Goal: Check status: Check status

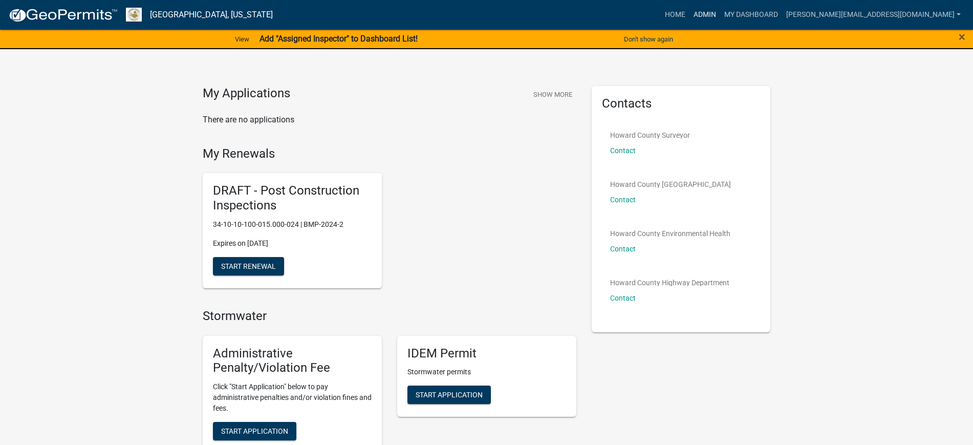
click at [720, 16] on link "Admin" at bounding box center [704, 14] width 31 height 19
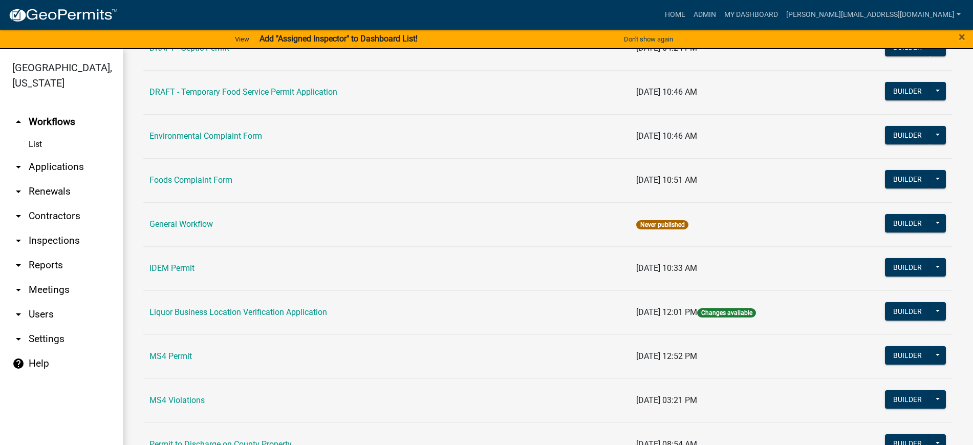
scroll to position [639, 0]
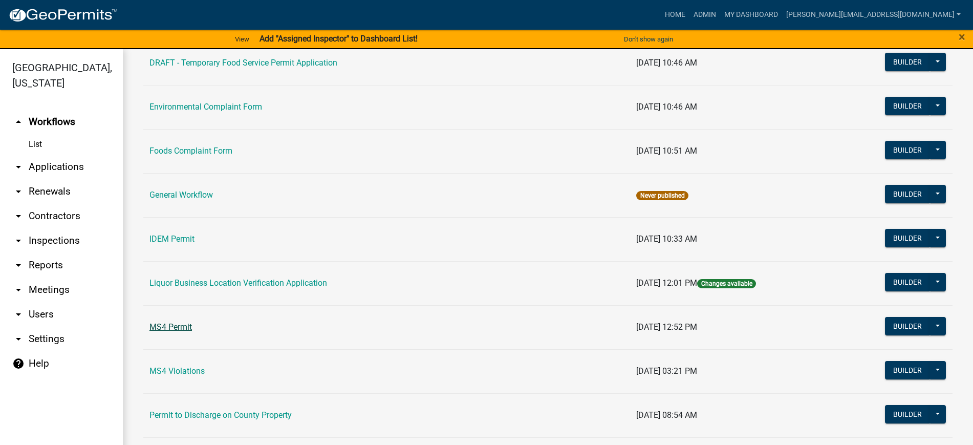
click at [171, 323] on link "MS4 Permit" at bounding box center [170, 327] width 42 height 10
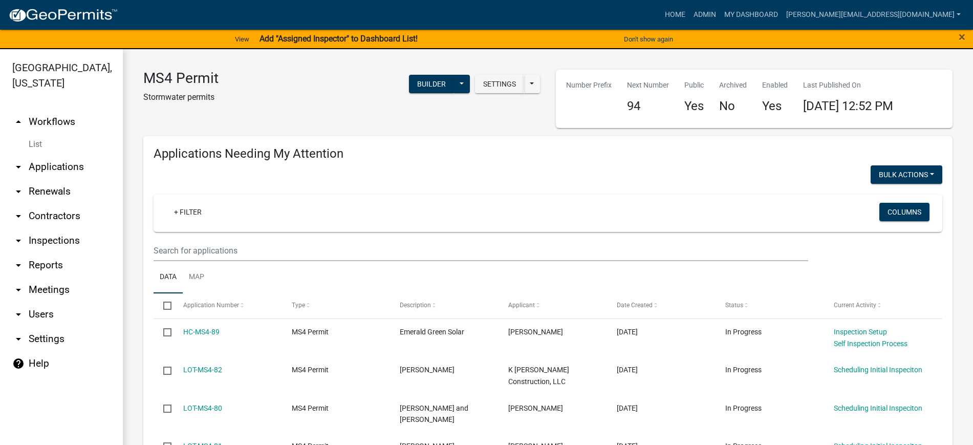
select select "2: 50"
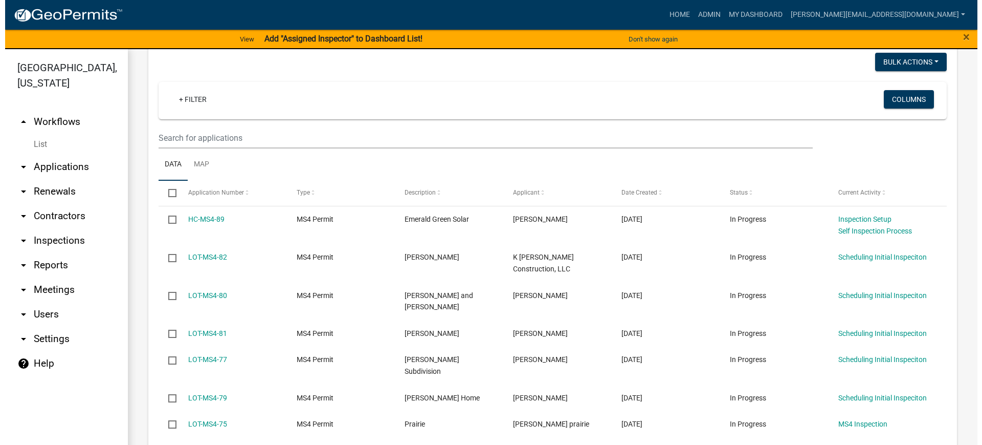
scroll to position [128, 0]
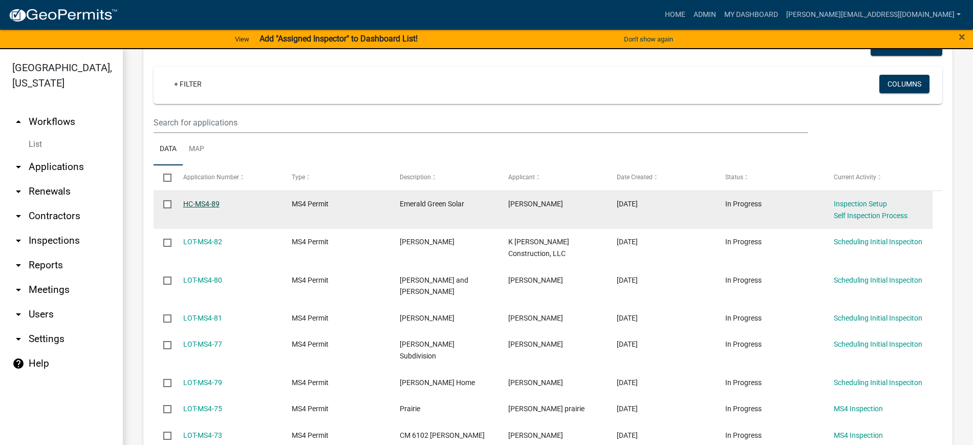
click at [195, 204] on link "HC-MS4-89" at bounding box center [201, 204] width 36 height 8
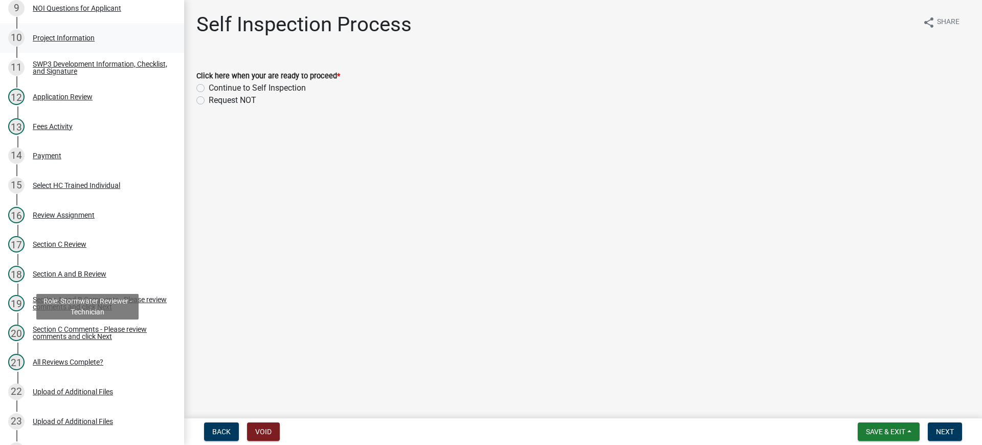
scroll to position [448, 0]
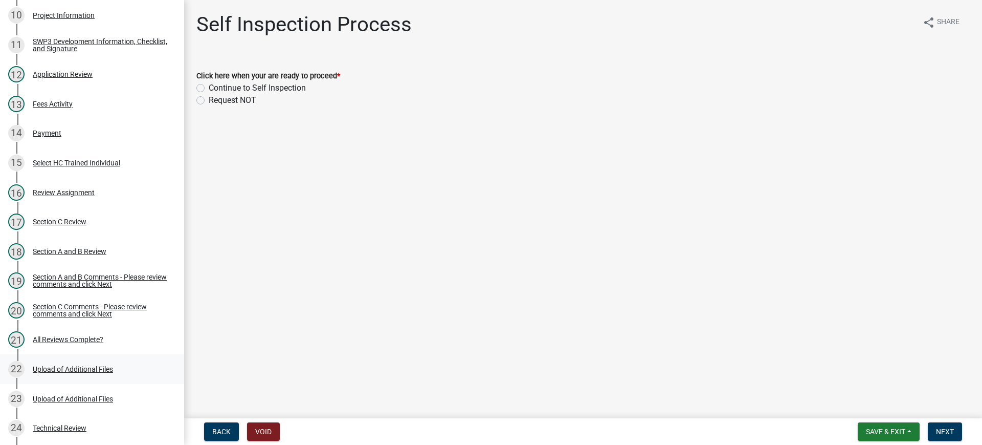
click at [62, 368] on div "Upload of Additional Files" at bounding box center [73, 368] width 80 height 7
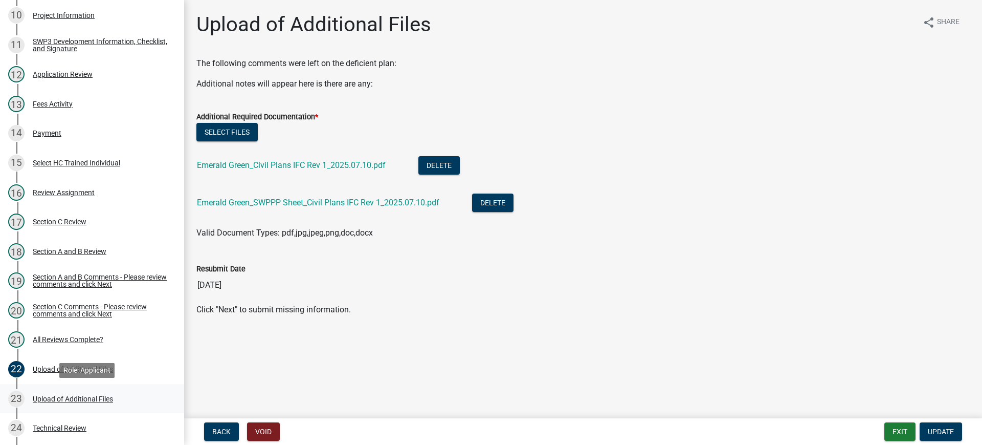
click at [79, 401] on div "Upload of Additional Files" at bounding box center [73, 398] width 80 height 7
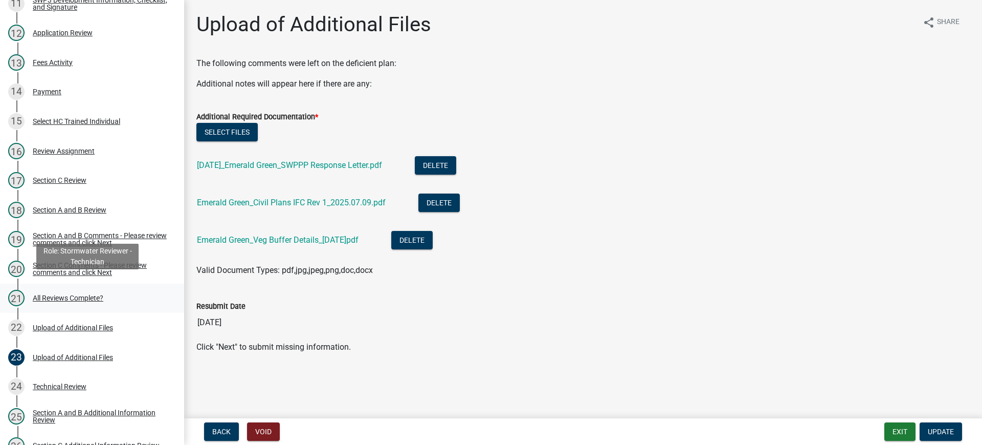
scroll to position [512, 0]
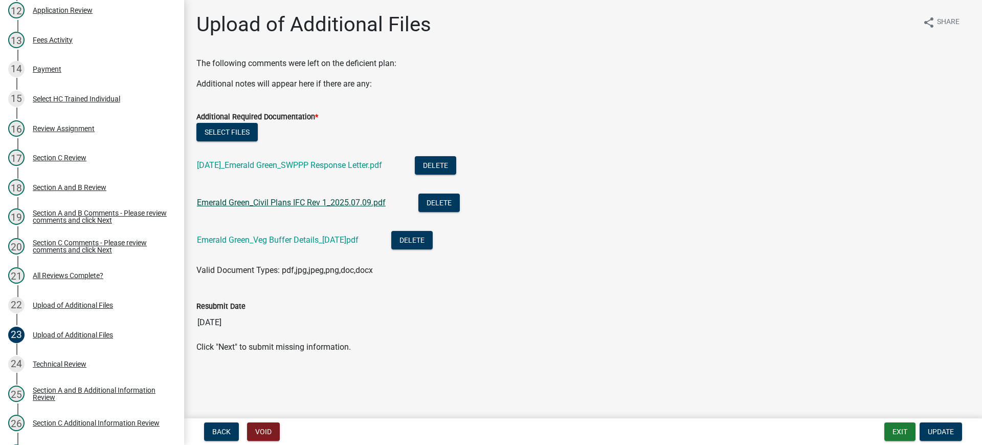
click at [300, 201] on link "Emerald Green_Civil Plans IFC Rev 1_2025.07.09.pdf" at bounding box center [291, 202] width 189 height 10
click at [67, 365] on div "Technical Review" at bounding box center [60, 363] width 54 height 7
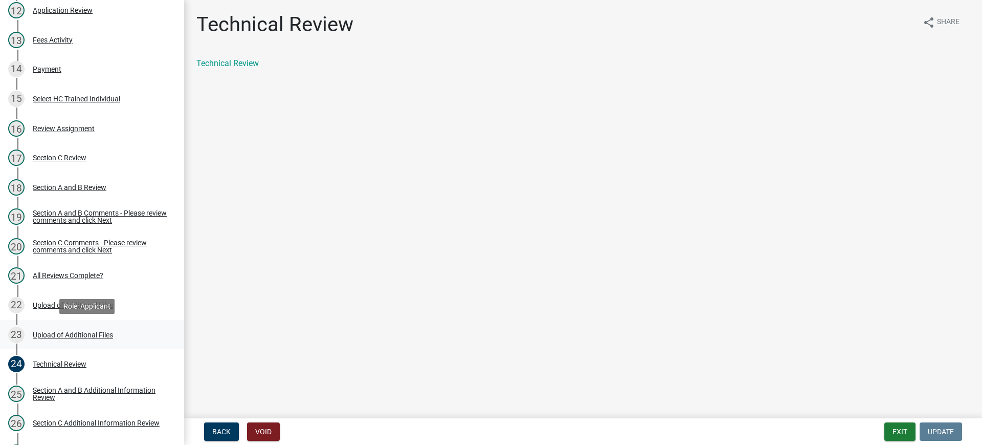
click at [52, 333] on div "Upload of Additional Files" at bounding box center [73, 334] width 80 height 7
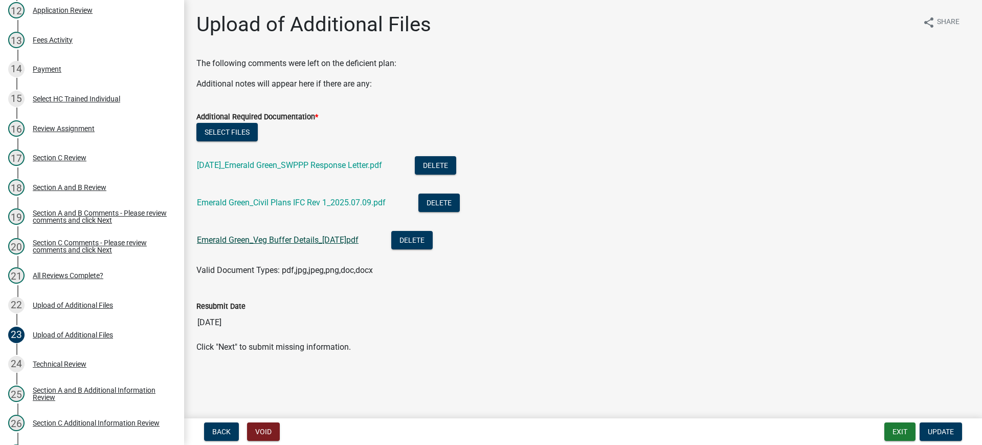
click at [321, 237] on link "Emerald Green_Veg Buffer Details_[DATE]pdf" at bounding box center [278, 240] width 162 height 10
click at [83, 301] on div "Upload of Additional Files" at bounding box center [73, 304] width 80 height 7
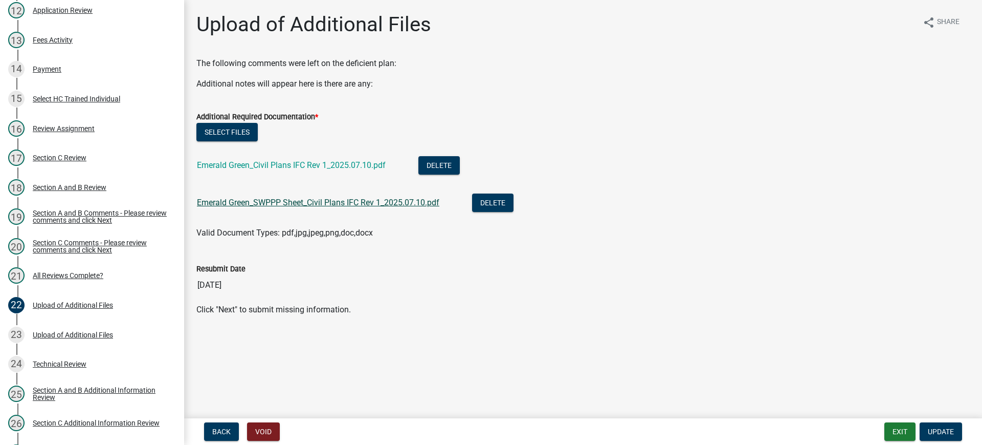
click at [343, 203] on link "Emerald Green_SWPPP Sheet_Civil Plans IFC Rev 1_2025.07.10.pdf" at bounding box center [318, 202] width 242 height 10
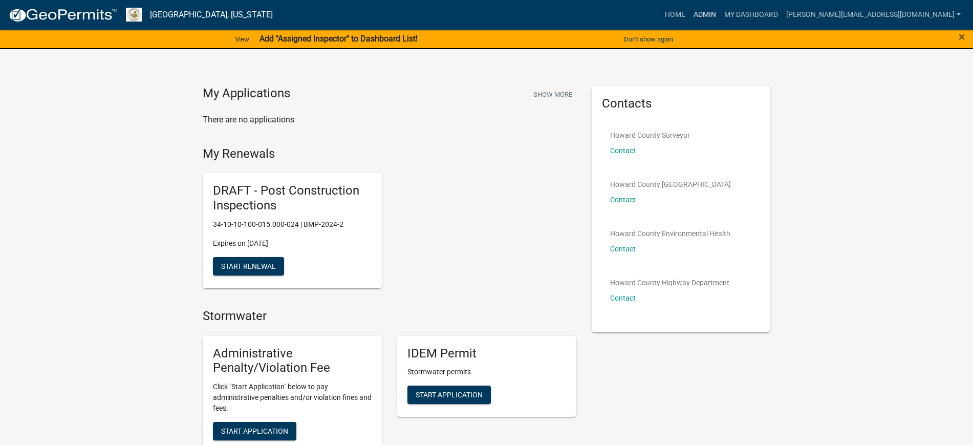
click at [720, 15] on link "Admin" at bounding box center [704, 14] width 31 height 19
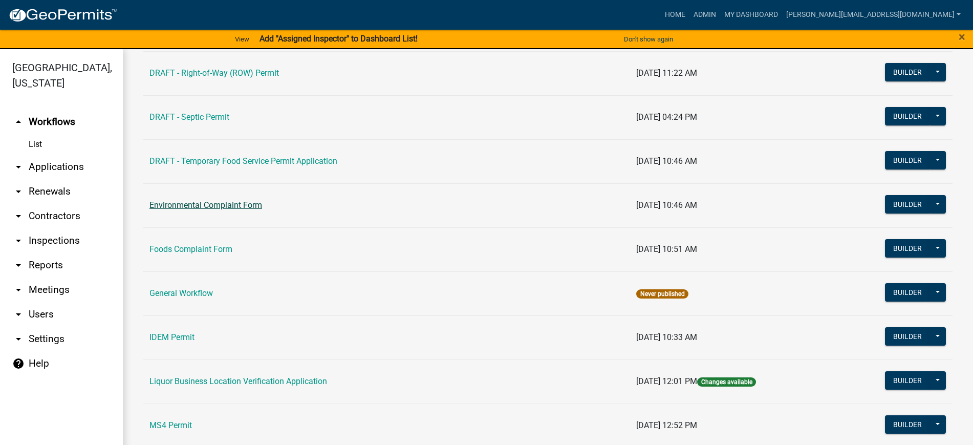
scroll to position [576, 0]
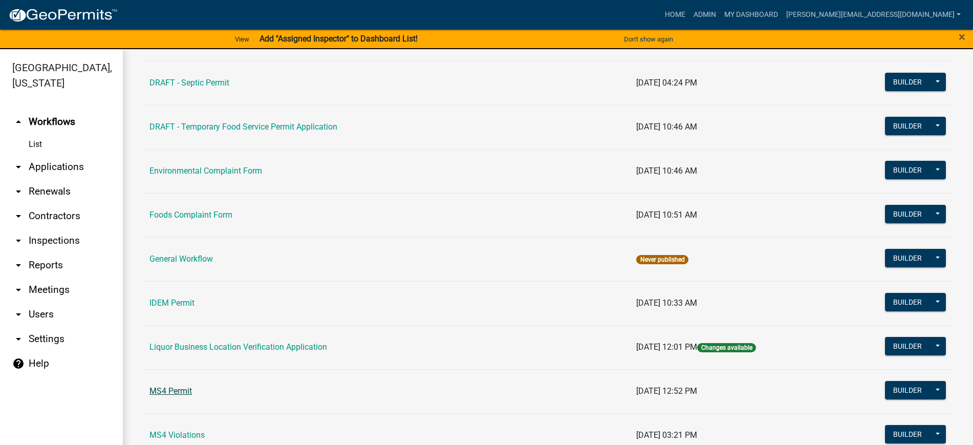
click at [178, 392] on link "MS4 Permit" at bounding box center [170, 391] width 42 height 10
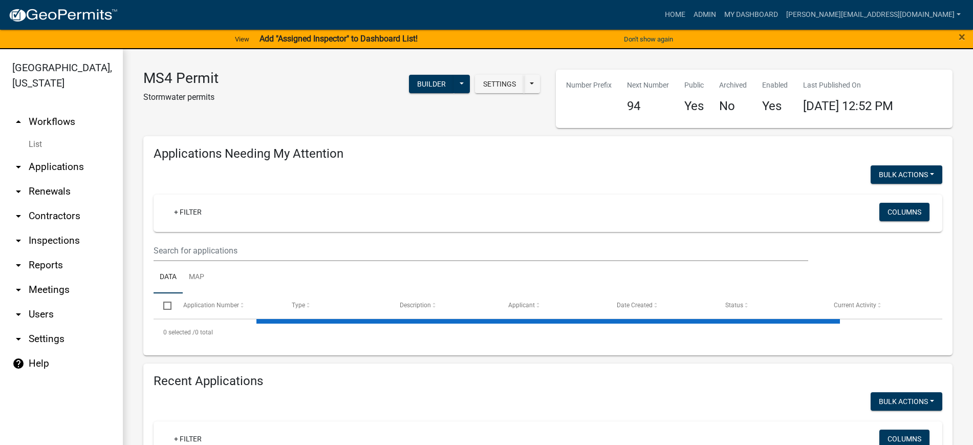
select select "2: 50"
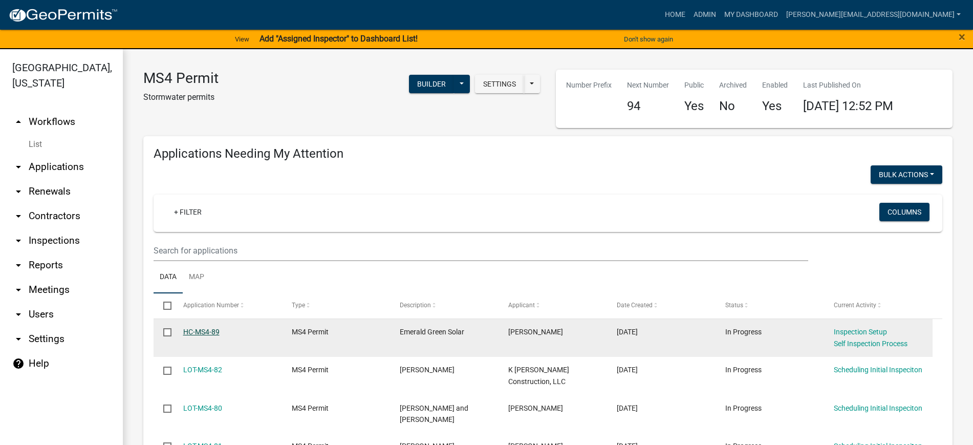
click at [208, 332] on link "HC-MS4-89" at bounding box center [201, 331] width 36 height 8
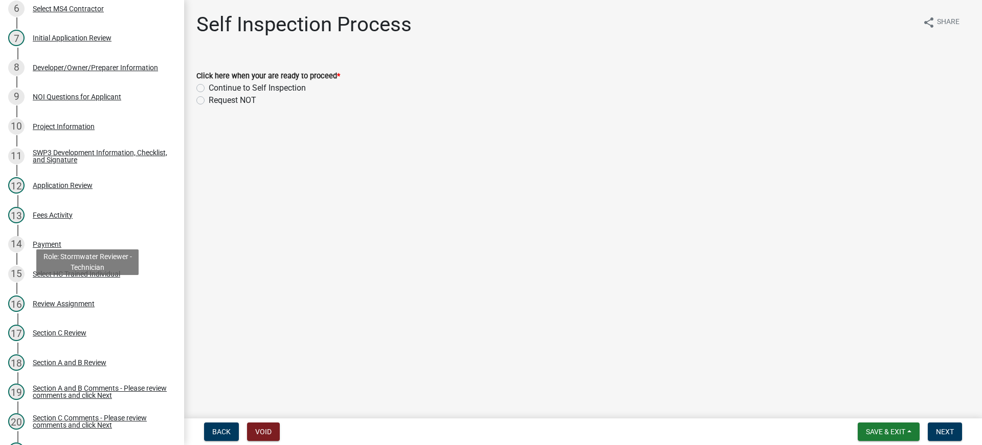
scroll to position [512, 0]
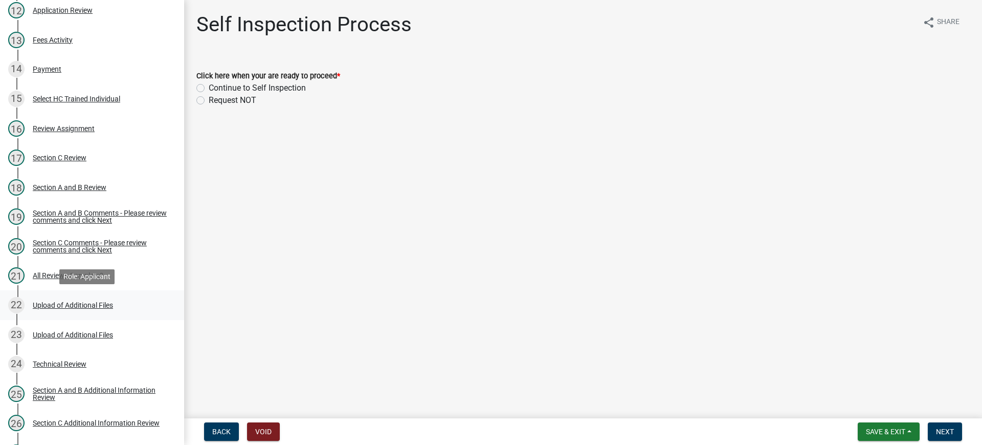
click at [14, 307] on div "22" at bounding box center [16, 305] width 16 height 16
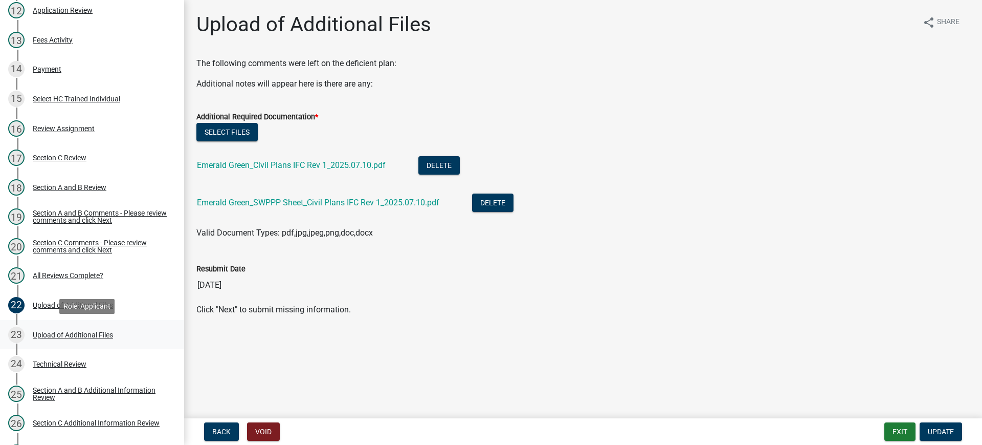
click at [94, 334] on div "Upload of Additional Files" at bounding box center [73, 334] width 80 height 7
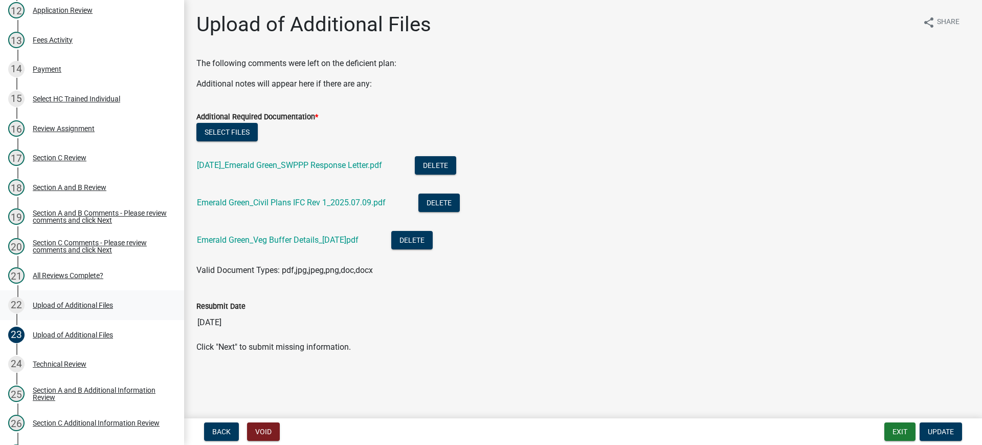
click at [84, 305] on div "Upload of Additional Files" at bounding box center [73, 304] width 80 height 7
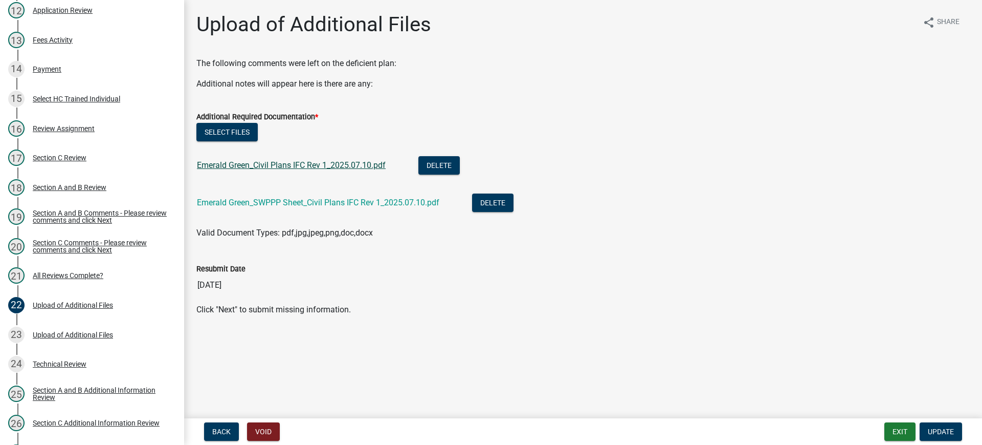
click at [287, 165] on link "Emerald Green_Civil Plans IFC Rev 1_2025.07.10.pdf" at bounding box center [291, 165] width 189 height 10
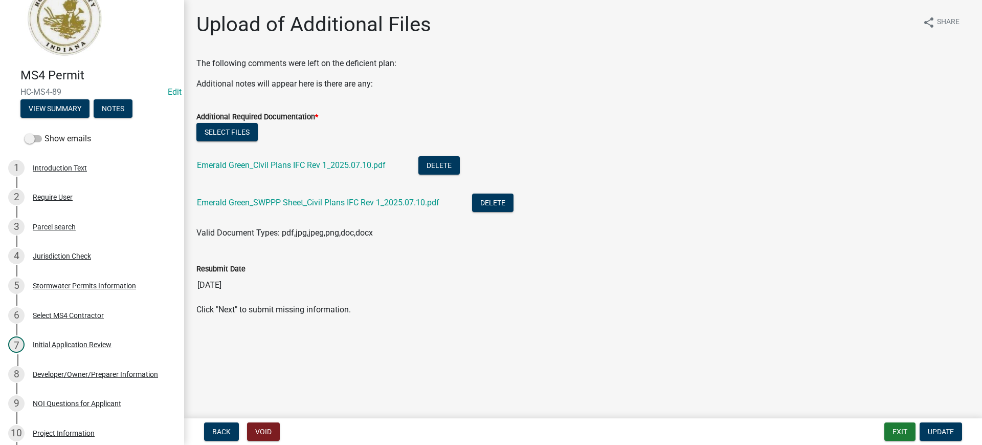
scroll to position [0, 0]
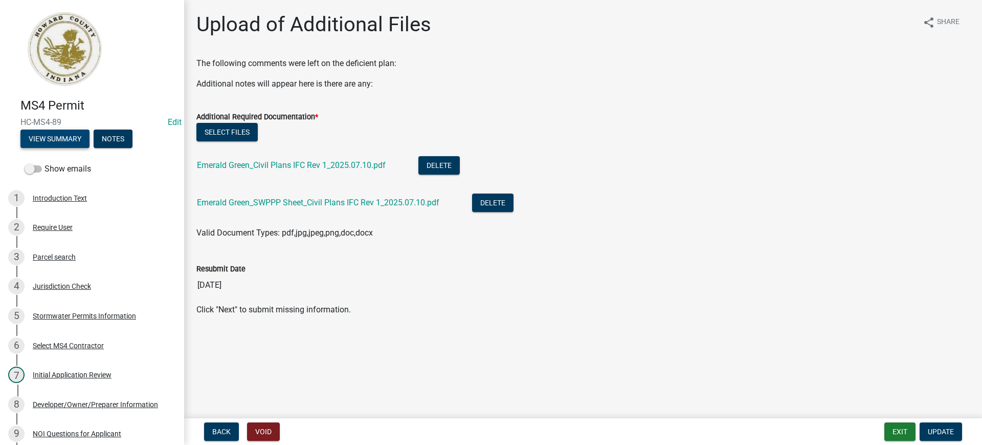
click at [70, 139] on button "View Summary" at bounding box center [54, 138] width 69 height 18
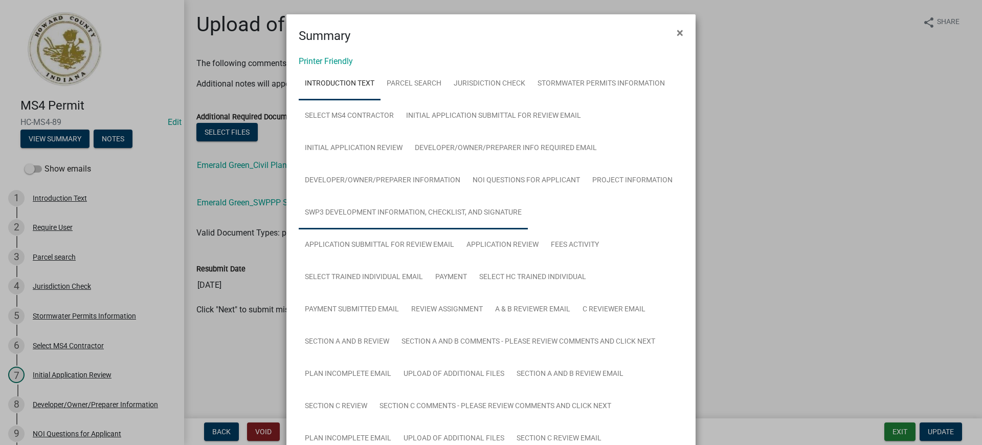
click at [351, 210] on link "SWP3 Development Information, Checklist, and Signature" at bounding box center [413, 212] width 229 height 33
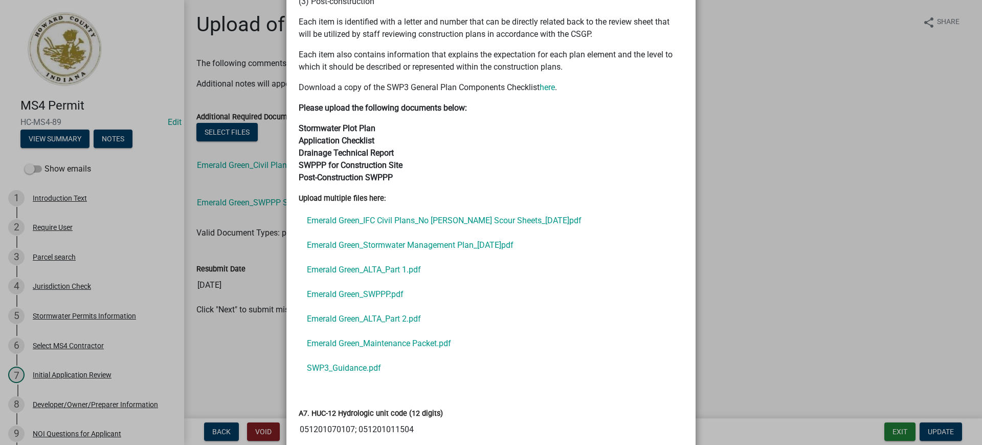
scroll to position [1343, 0]
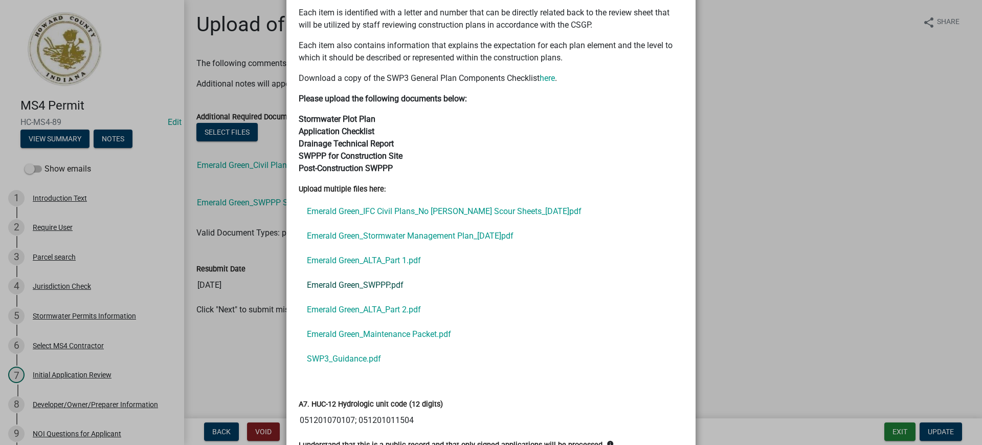
click at [326, 283] on link "Emerald Green_SWPPP.pdf" at bounding box center [491, 285] width 385 height 25
click at [378, 335] on link "Emerald Green_Maintenance Packet.pdf" at bounding box center [491, 334] width 385 height 25
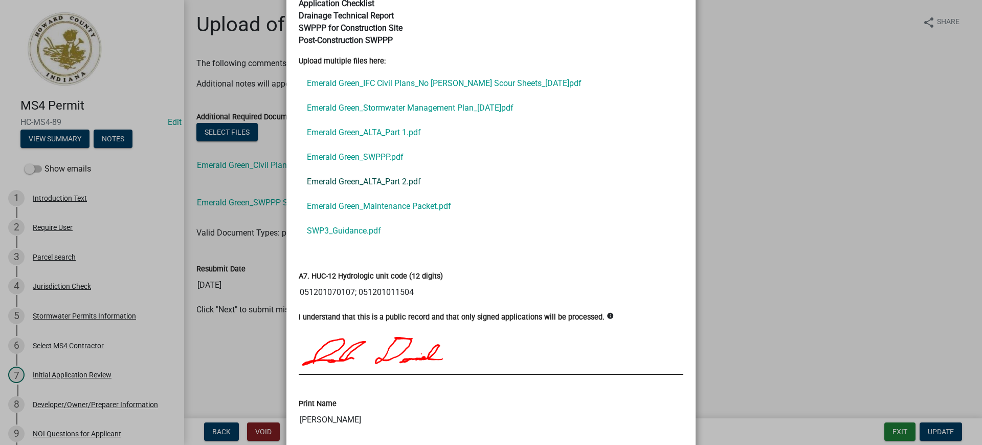
scroll to position [1407, 0]
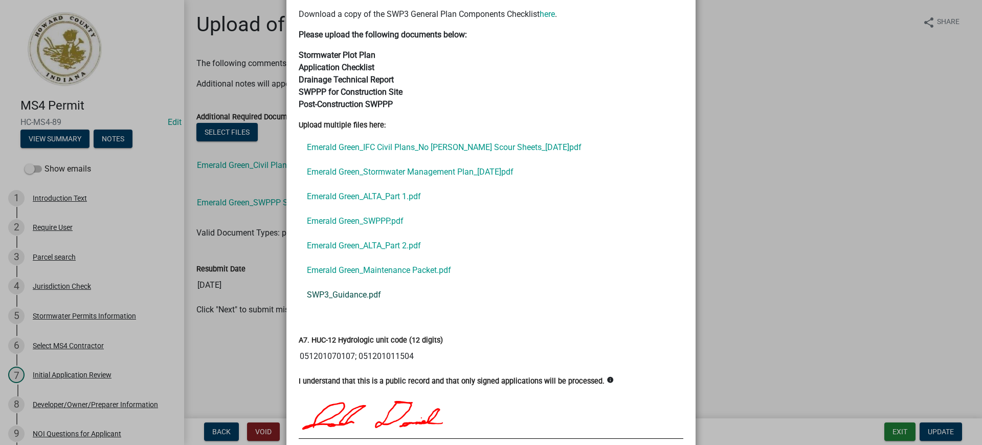
click at [329, 295] on link "SWP3_Guidance.pdf" at bounding box center [491, 294] width 385 height 25
click at [457, 147] on link "Emerald Green_IFC Civil Plans_No [PERSON_NAME] Scour Sheets_[DATE]pdf" at bounding box center [491, 147] width 385 height 25
click at [445, 172] on link "Emerald Green_Stormwater Management Plan_[DATE]pdf" at bounding box center [491, 172] width 385 height 25
click at [379, 193] on link "Emerald Green_ALTA_Part 1.pdf" at bounding box center [491, 196] width 385 height 25
click at [367, 246] on link "Emerald Green_ALTA_Part 2.pdf" at bounding box center [491, 245] width 385 height 25
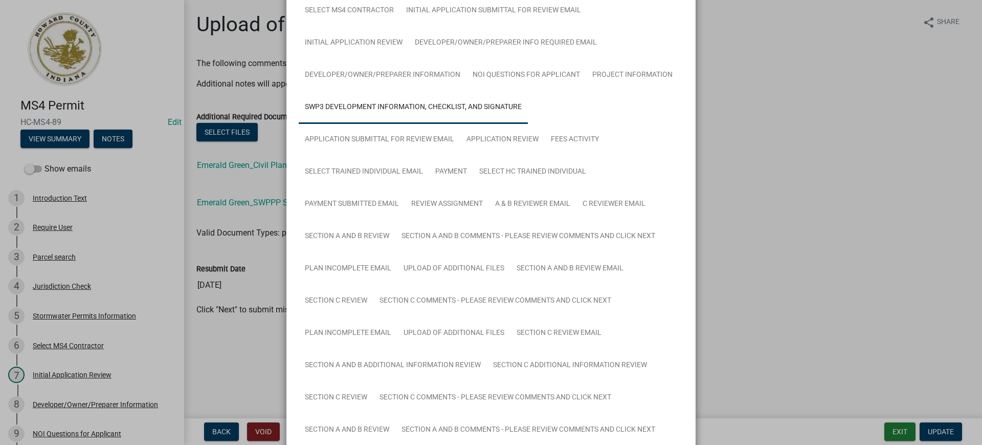
scroll to position [128, 0]
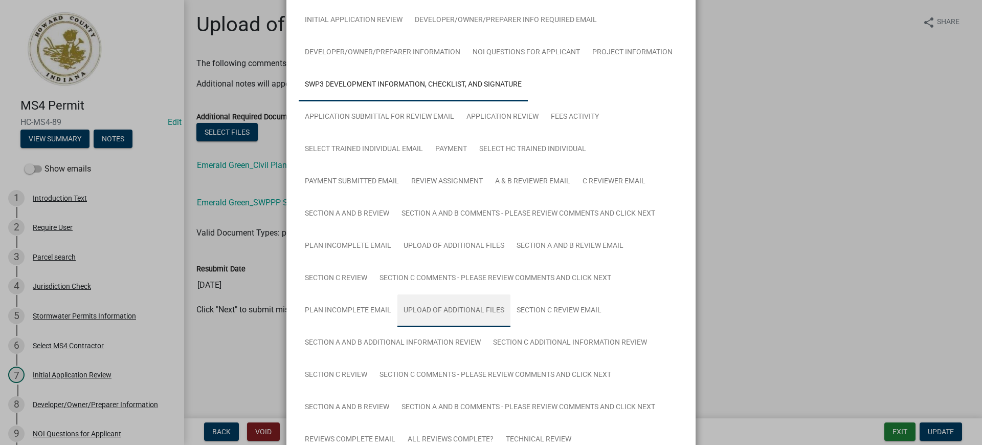
click at [425, 307] on link "Upload of Additional Files" at bounding box center [453, 310] width 113 height 33
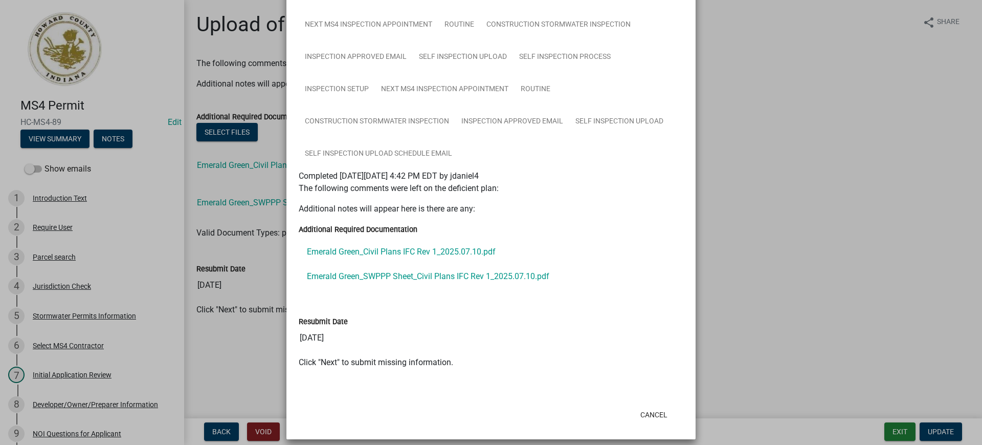
scroll to position [873, 0]
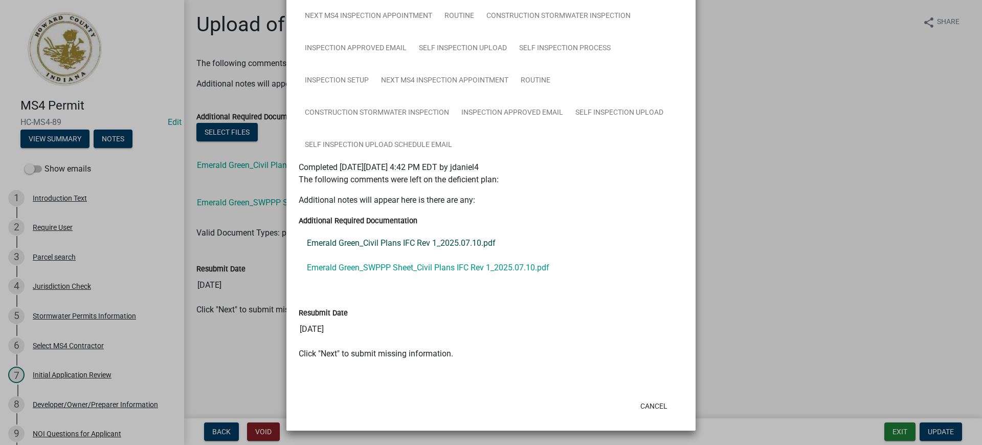
click at [371, 241] on link "Emerald Green_Civil Plans IFC Rev 1_2025.07.10.pdf" at bounding box center [491, 243] width 385 height 25
click at [372, 266] on link "Emerald Green_SWPPP Sheet_Civil Plans IFC Rev 1_2025.07.10.pdf" at bounding box center [491, 267] width 385 height 25
click at [655, 409] on button "Cancel" at bounding box center [653, 405] width 43 height 18
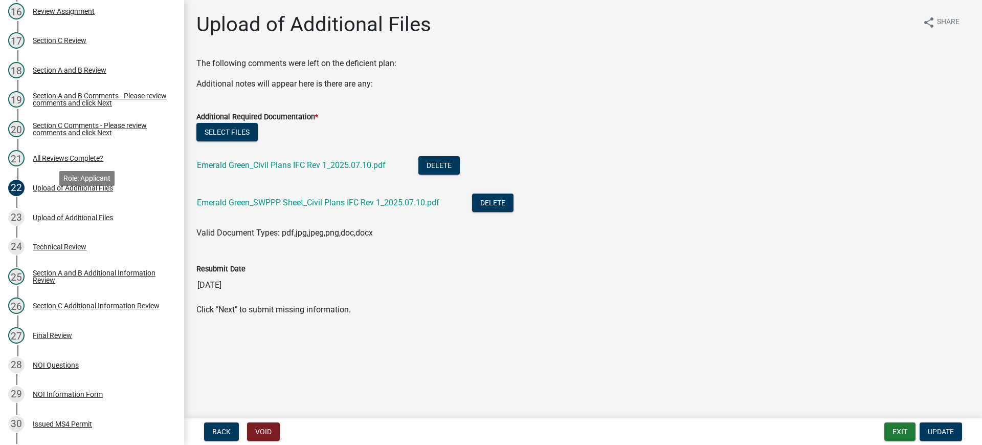
scroll to position [639, 0]
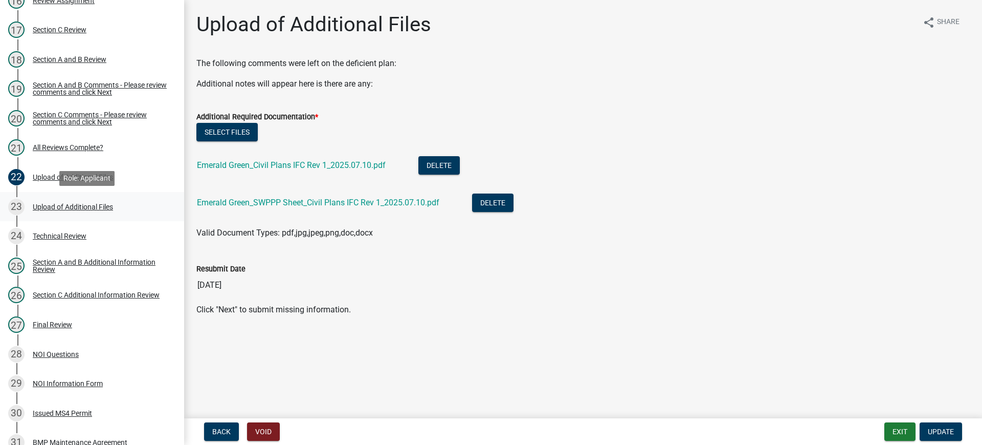
click at [74, 207] on div "Upload of Additional Files" at bounding box center [73, 206] width 80 height 7
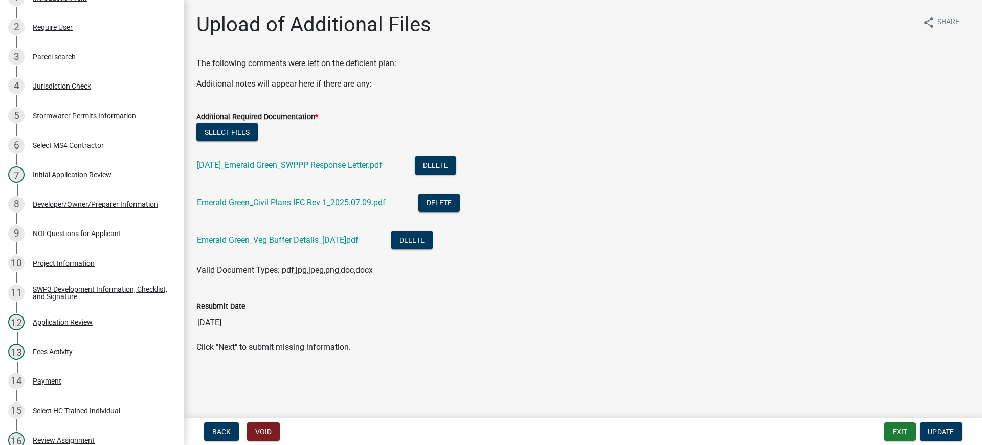
scroll to position [101, 0]
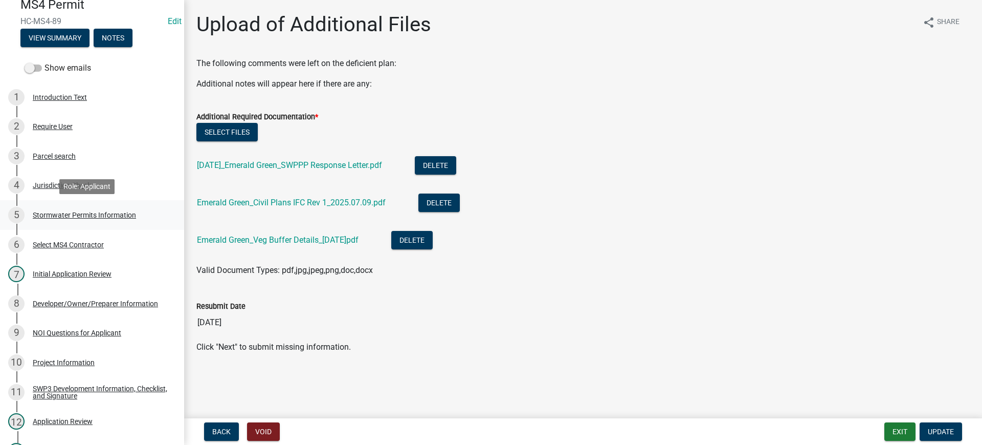
click at [122, 213] on div "Stormwater Permits Information" at bounding box center [84, 214] width 103 height 7
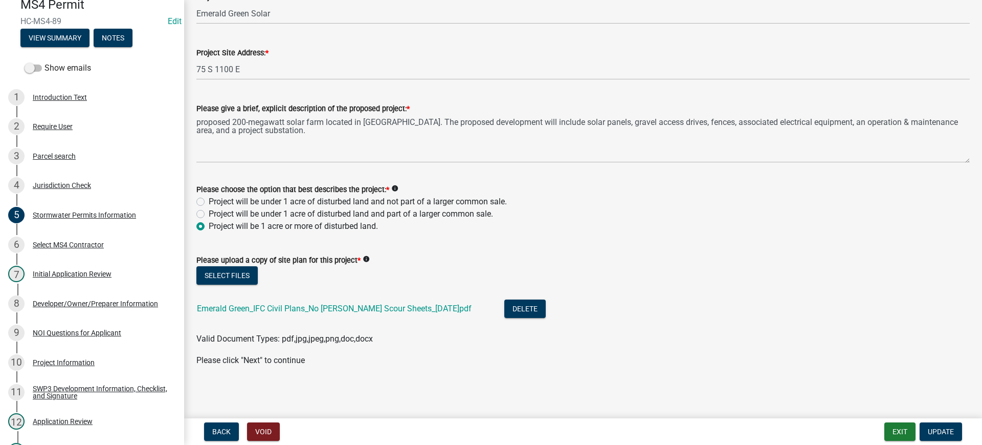
scroll to position [424, 0]
click at [84, 274] on div "Initial Application Review" at bounding box center [72, 273] width 79 height 7
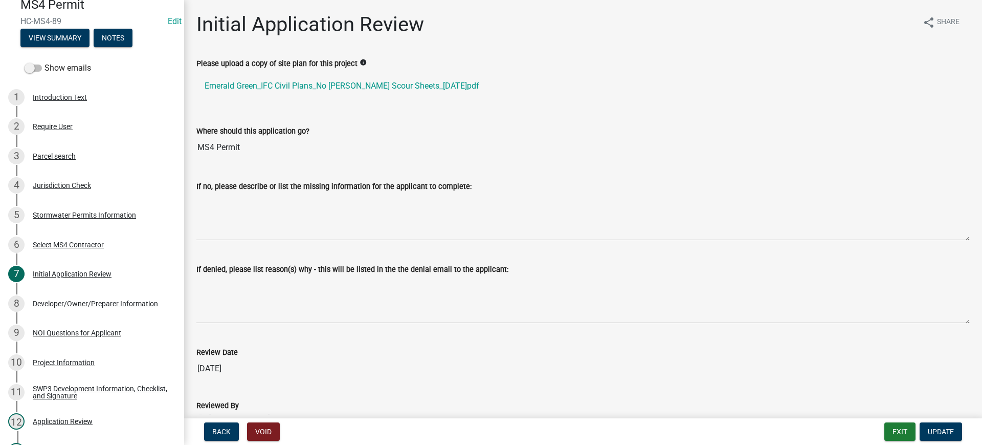
scroll to position [116, 0]
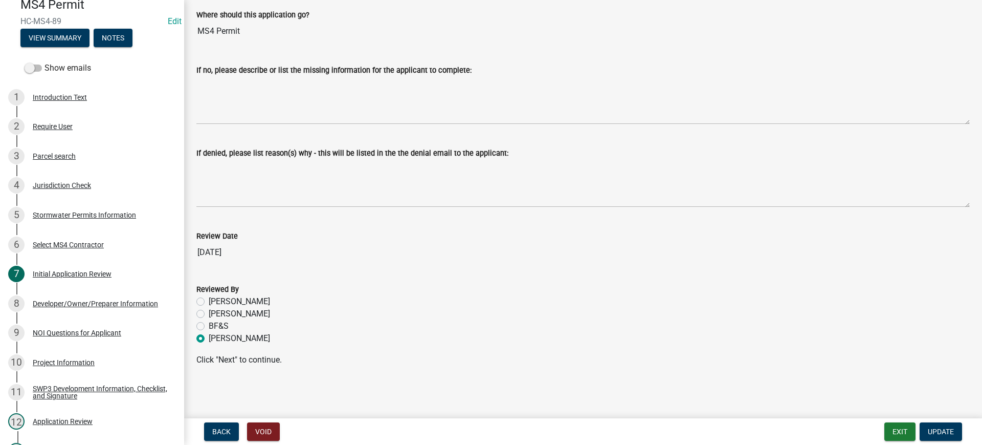
click at [62, 301] on div "Developer/Owner/Preparer Information" at bounding box center [95, 303] width 125 height 7
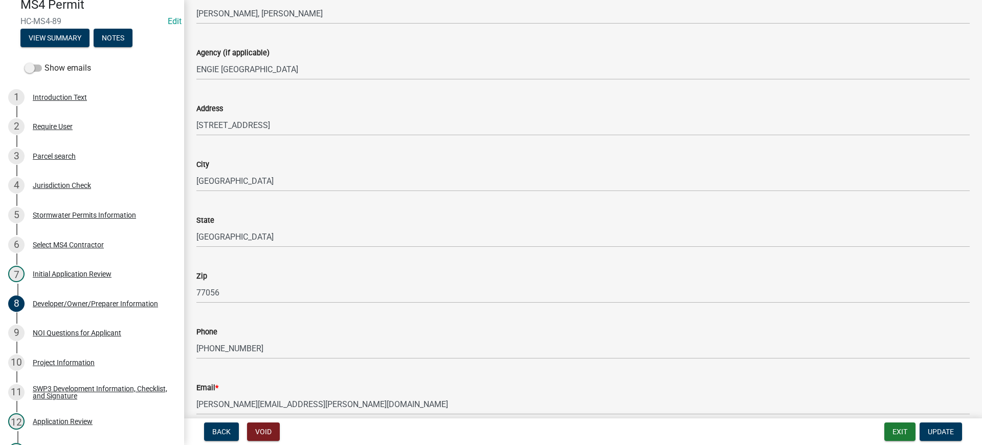
scroll to position [754, 0]
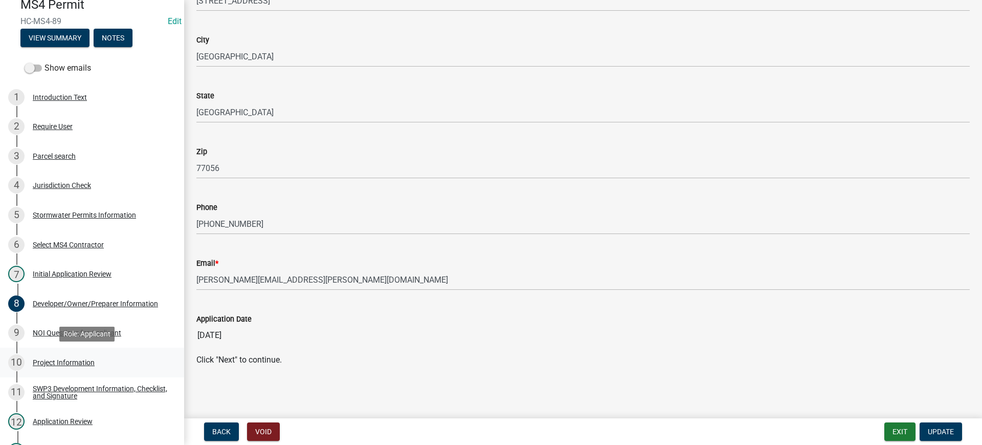
click at [76, 360] on div "Project Information" at bounding box center [64, 362] width 62 height 7
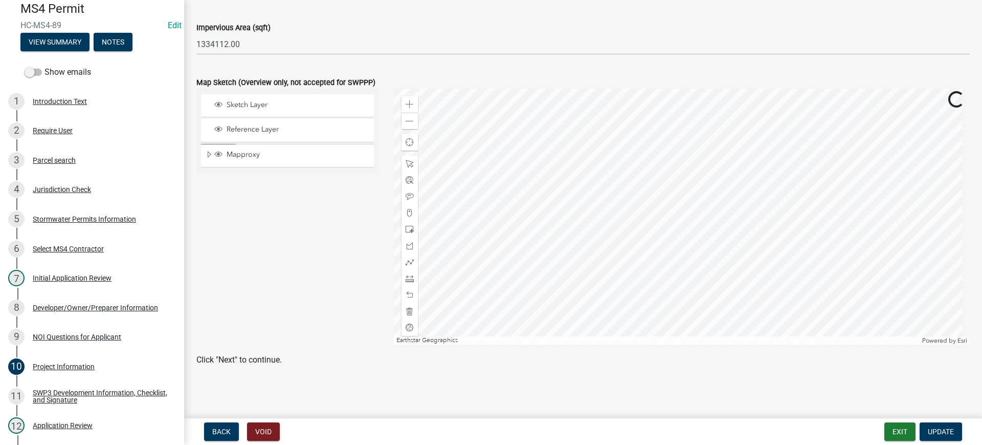
scroll to position [0, 0]
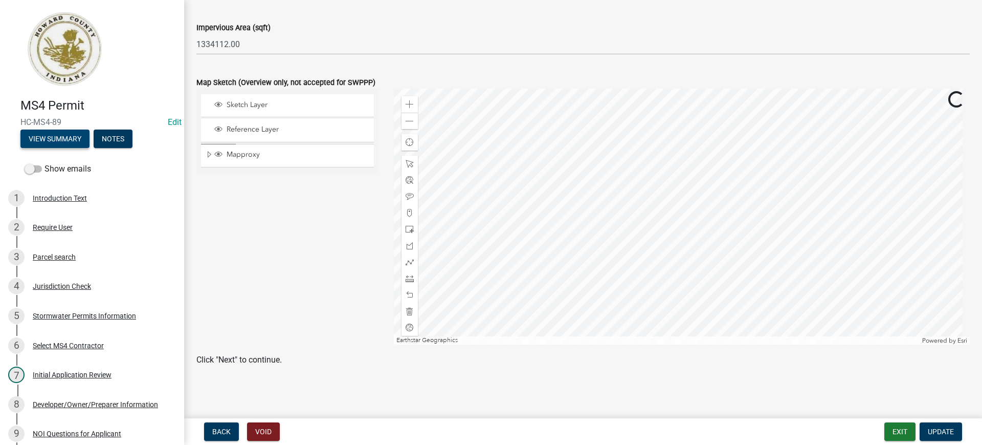
click at [42, 135] on button "View Summary" at bounding box center [54, 138] width 69 height 18
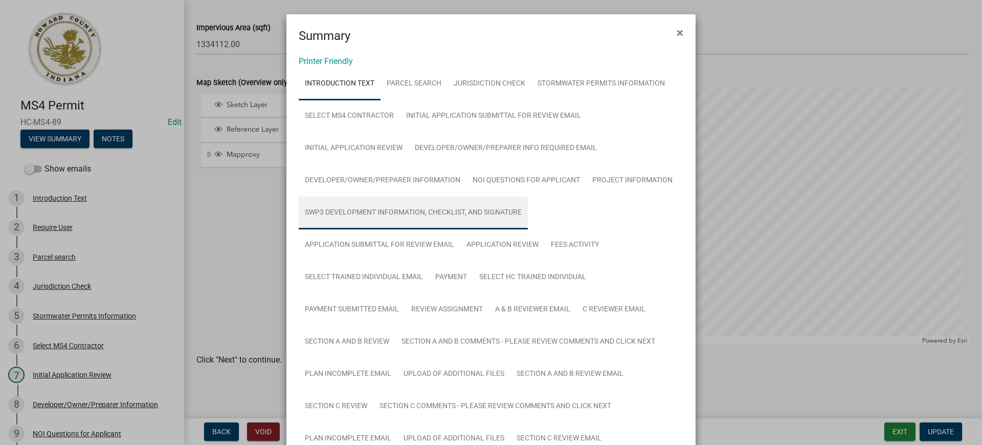
click at [373, 211] on link "SWP3 Development Information, Checklist, and Signature" at bounding box center [413, 212] width 229 height 33
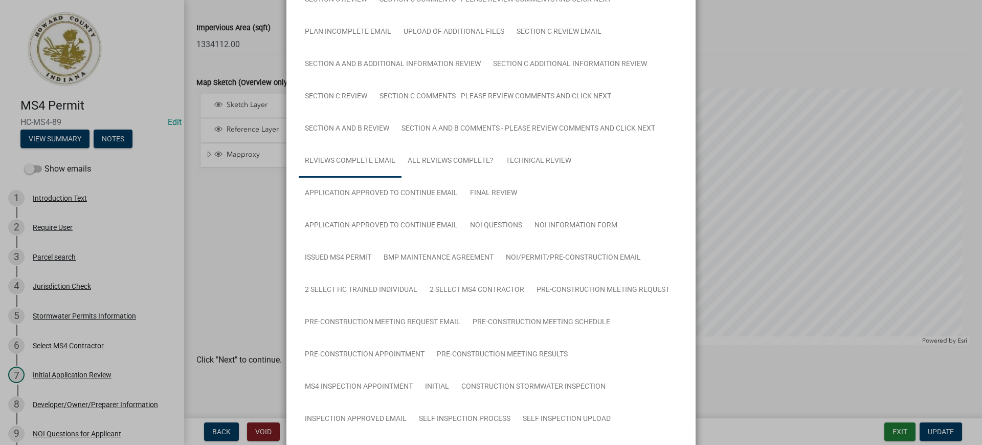
scroll to position [384, 0]
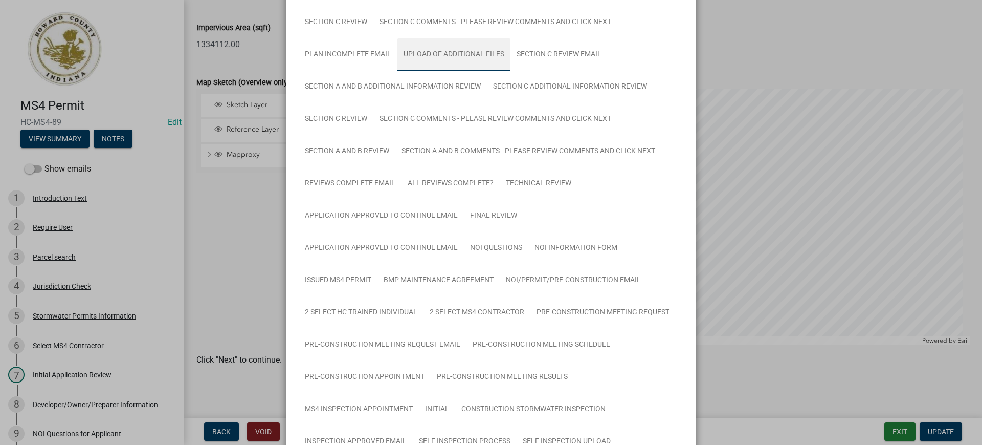
click at [469, 52] on link "Upload of Additional Files" at bounding box center [453, 54] width 113 height 33
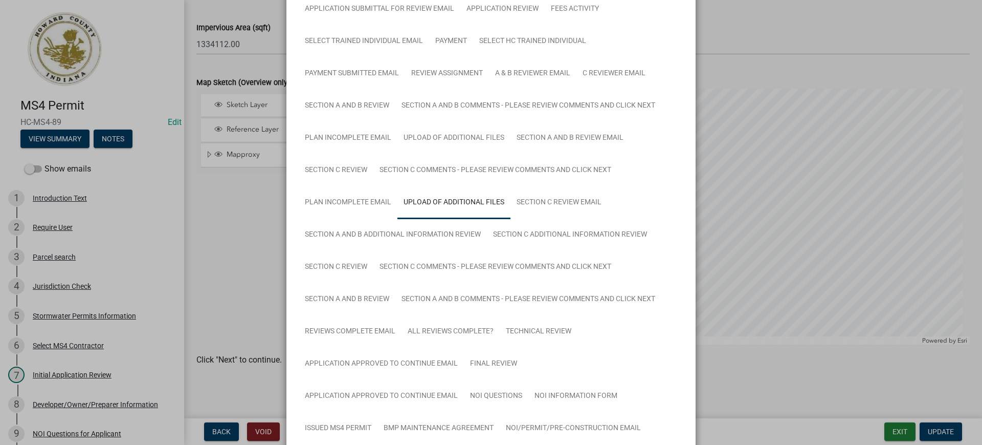
scroll to position [192, 0]
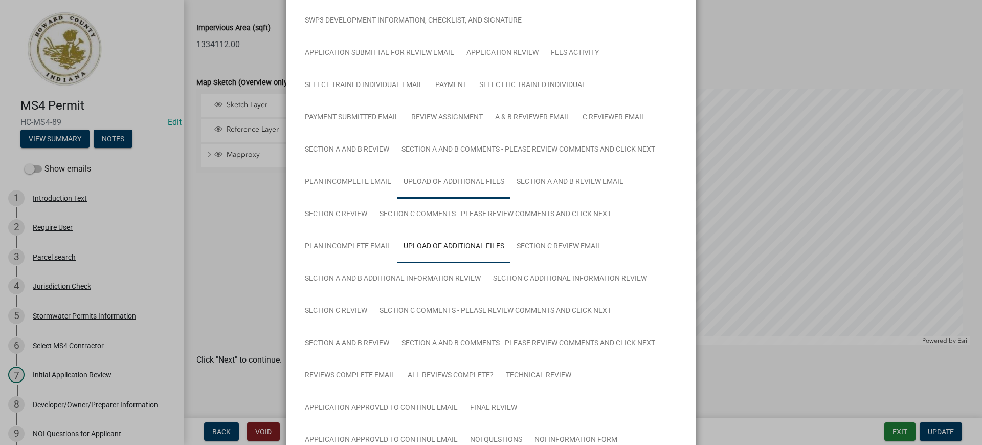
click at [453, 180] on link "Upload of Additional Files" at bounding box center [453, 182] width 113 height 33
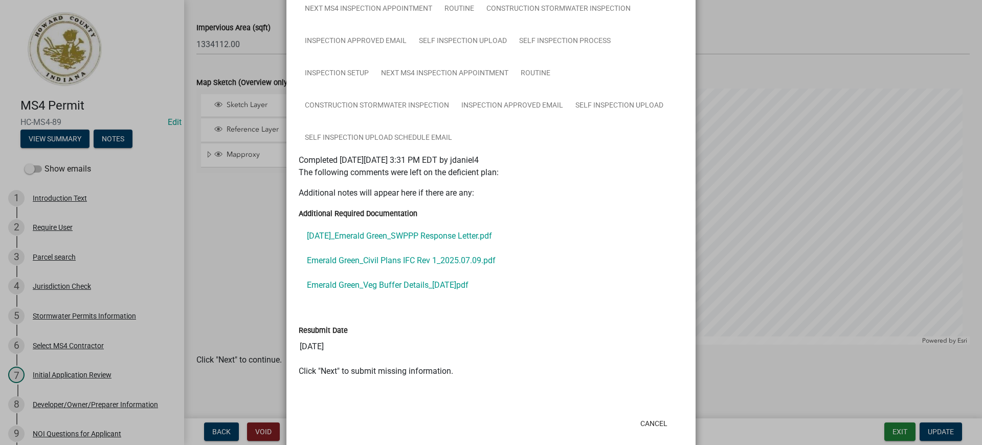
scroll to position [895, 0]
